Goal: Information Seeking & Learning: Learn about a topic

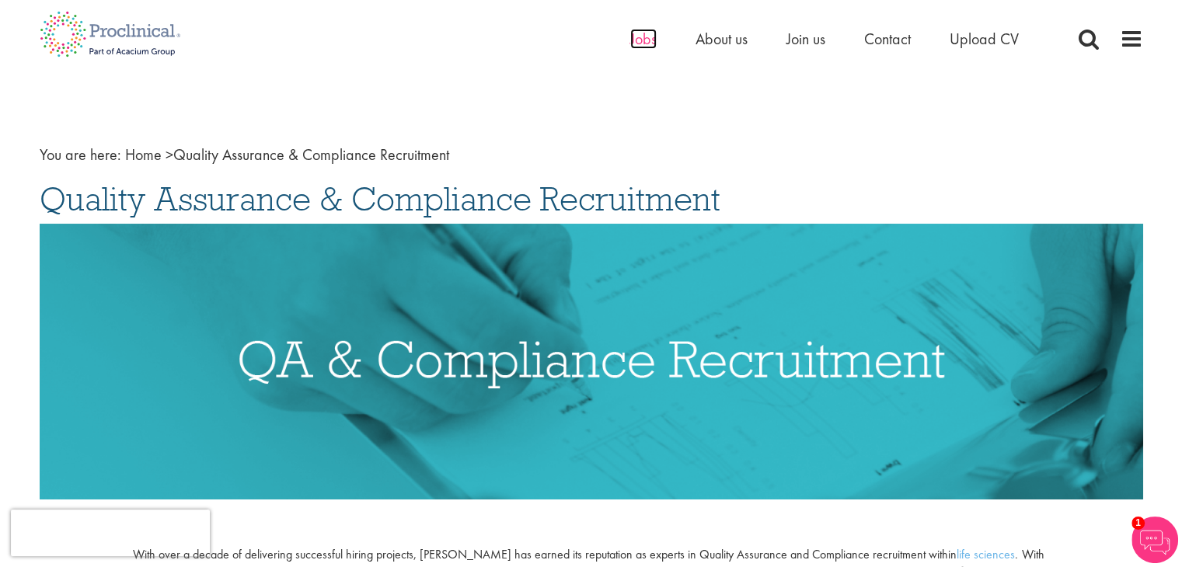
click at [653, 40] on span "Jobs" at bounding box center [643, 39] width 26 height 20
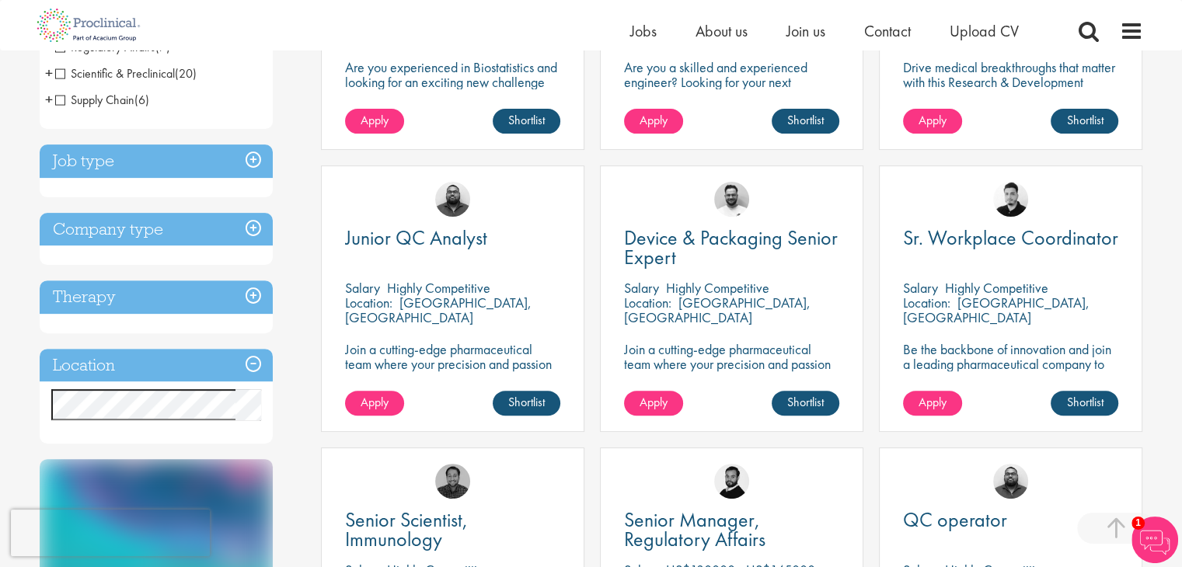
scroll to position [478, 0]
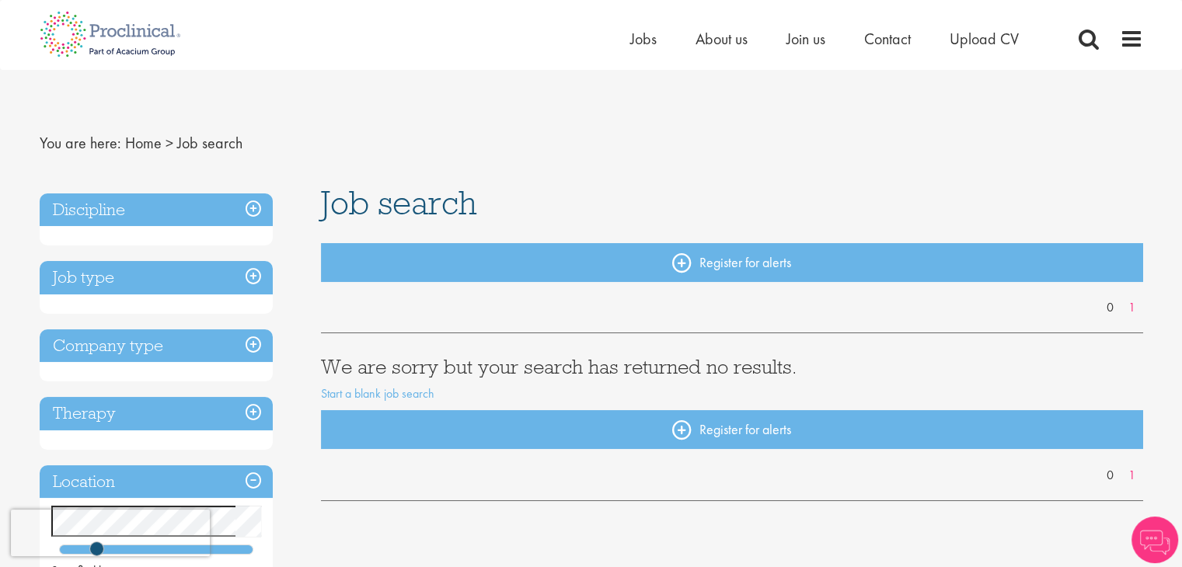
click at [168, 221] on h3 "Discipline" at bounding box center [156, 209] width 233 height 33
click at [246, 209] on h3 "Discipline" at bounding box center [156, 209] width 233 height 33
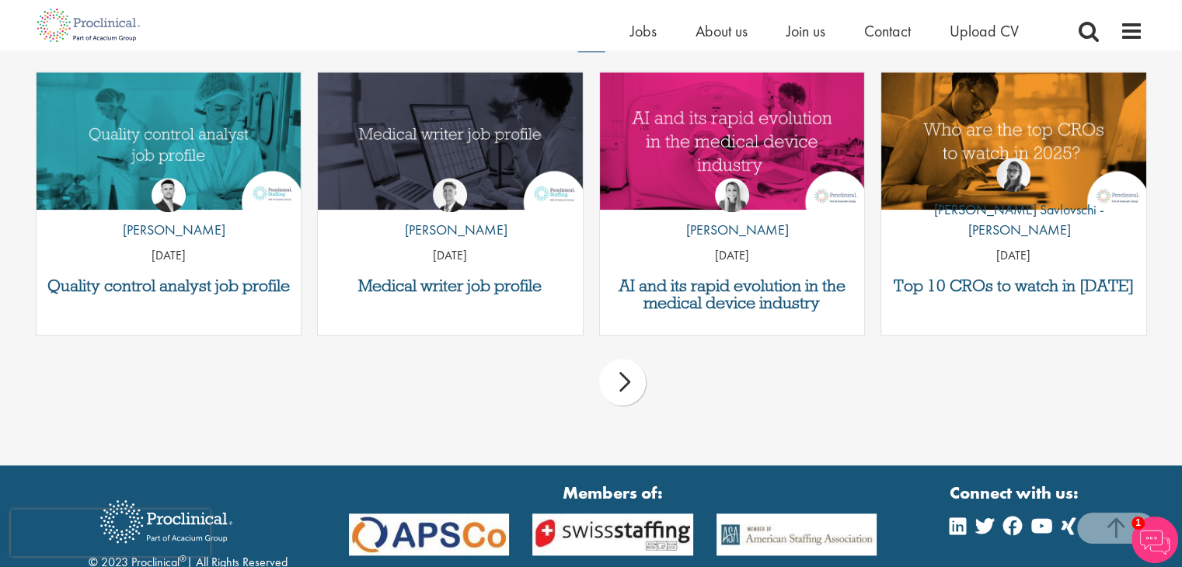
scroll to position [1635, 0]
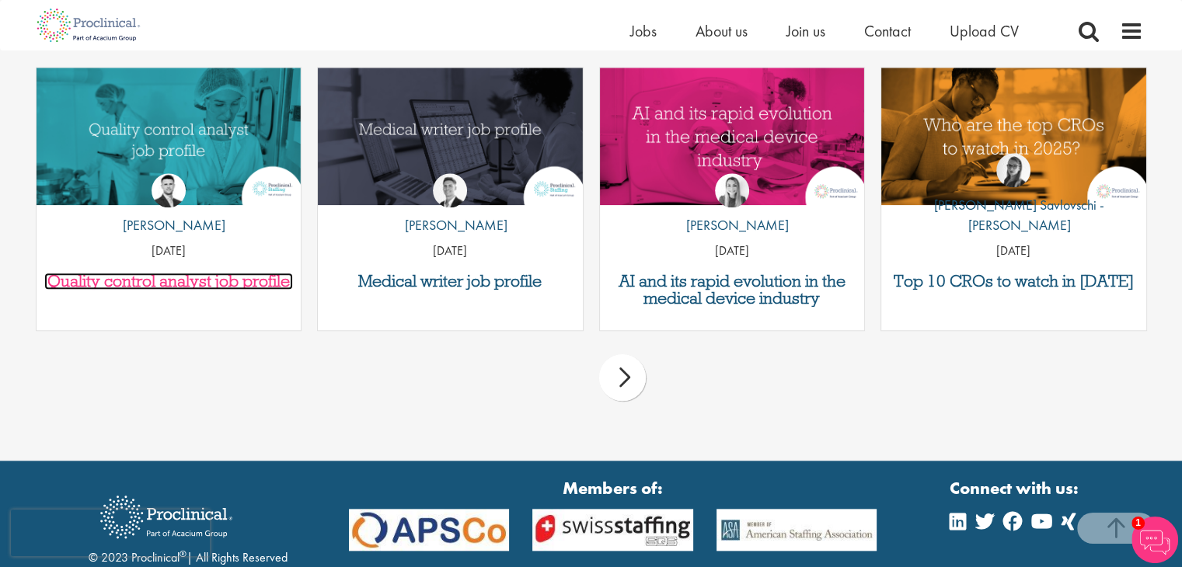
click at [270, 282] on h3 "Quality control analyst job profile" at bounding box center [168, 281] width 249 height 17
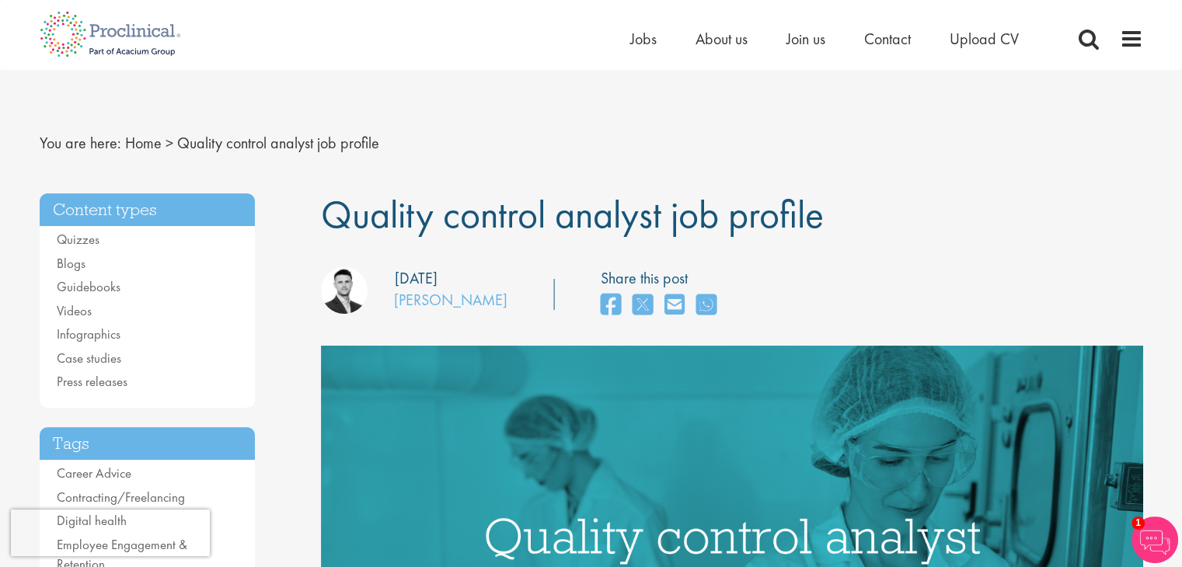
scroll to position [6, 0]
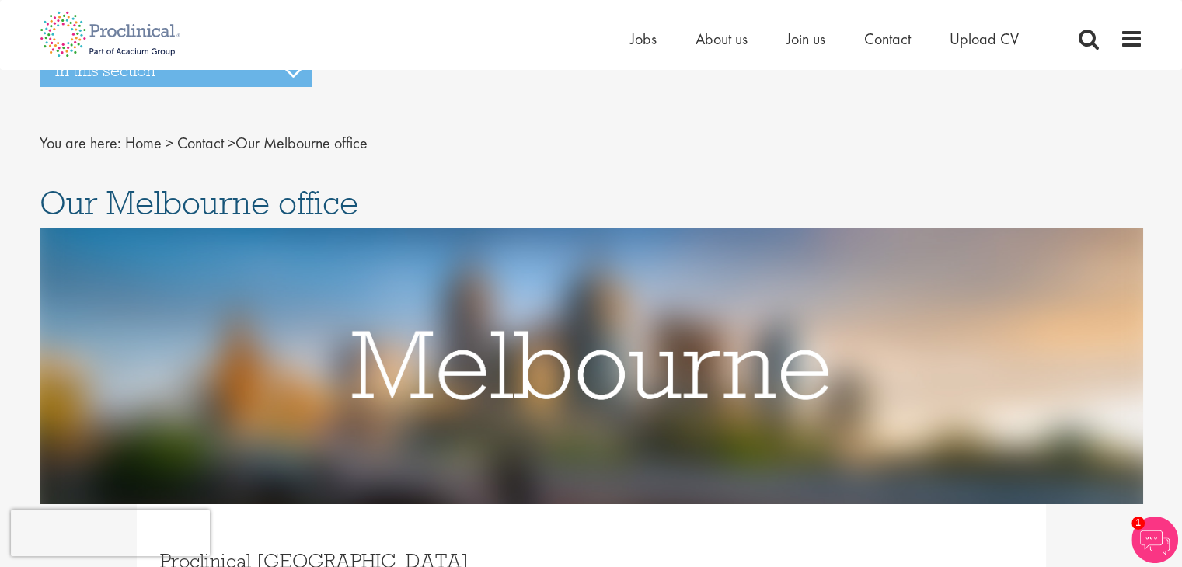
drag, startPoint x: 1193, startPoint y: 72, endPoint x: 1193, endPoint y: -68, distance: 139.9
click at [642, 43] on span "Jobs" at bounding box center [643, 39] width 26 height 20
